Goal: Transaction & Acquisition: Purchase product/service

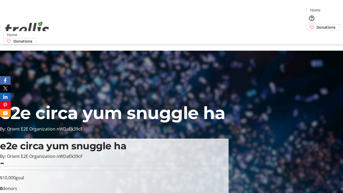
click at [316, 24] on span "Donations" at bounding box center [325, 27] width 19 height 6
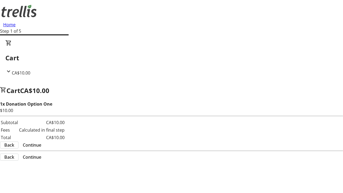
select select "CA"
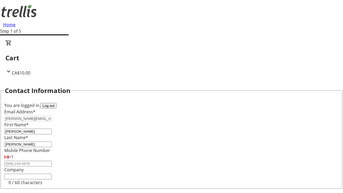
type input "[STREET_ADDRESS][PERSON_NAME]"
type input "Kelowna"
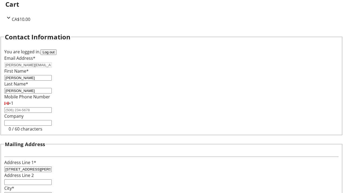
select select "BC"
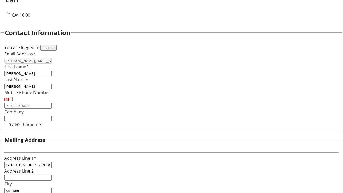
type input "Kelowna"
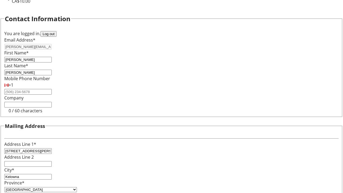
type input "V1Y 0C2"
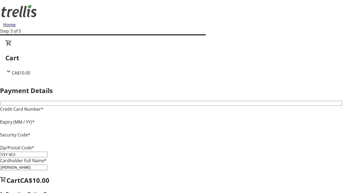
type input "V1Y 0C2"
